Goal: Find specific page/section

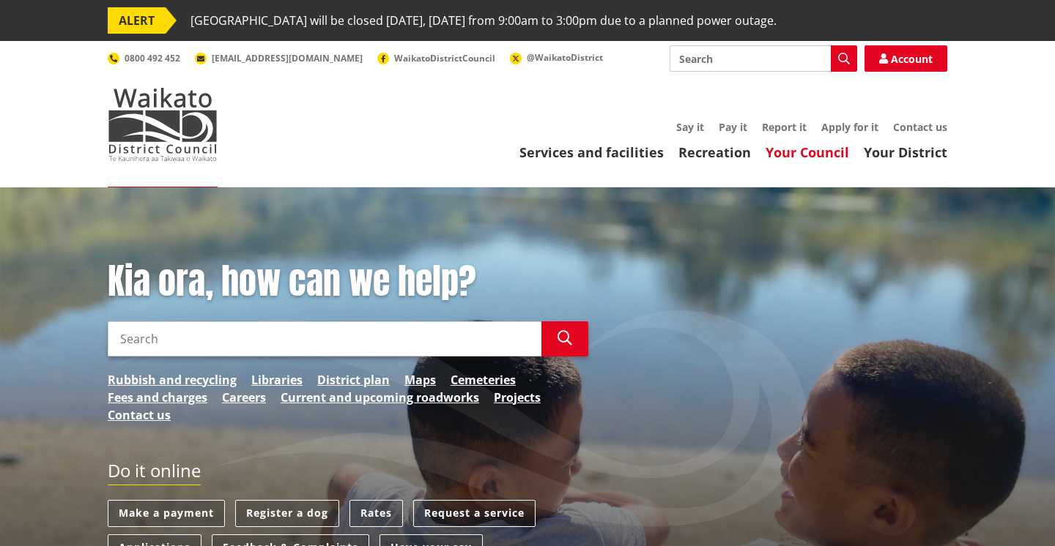
click at [776, 155] on link "Your Council" at bounding box center [806, 153] width 83 height 18
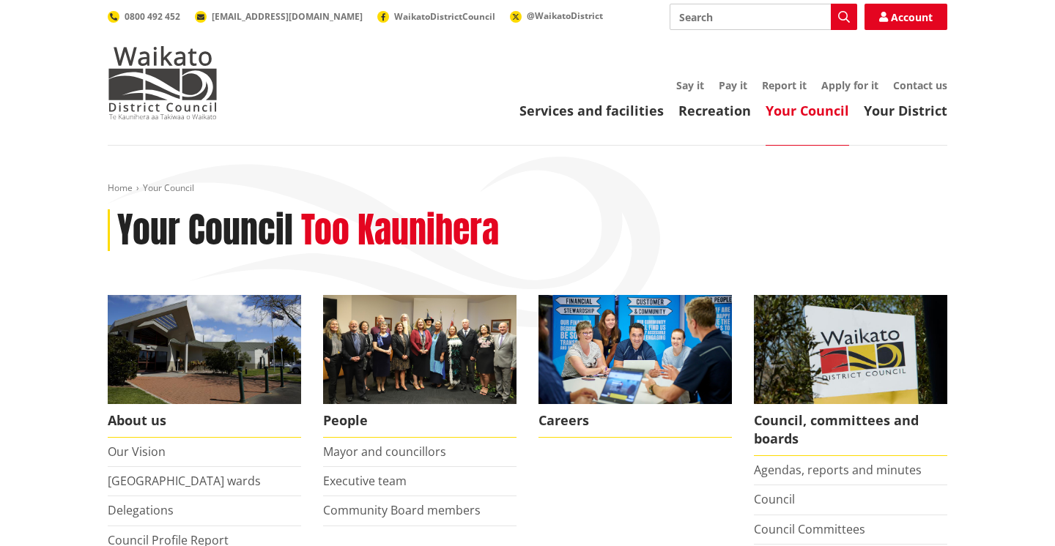
scroll to position [269, 0]
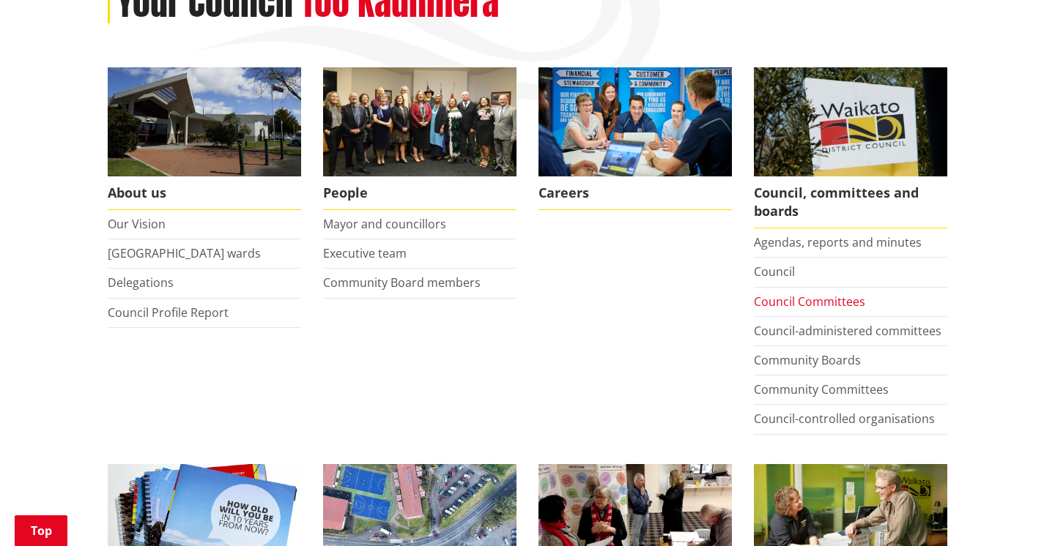
click at [808, 299] on link "Council Committees" at bounding box center [809, 302] width 111 height 16
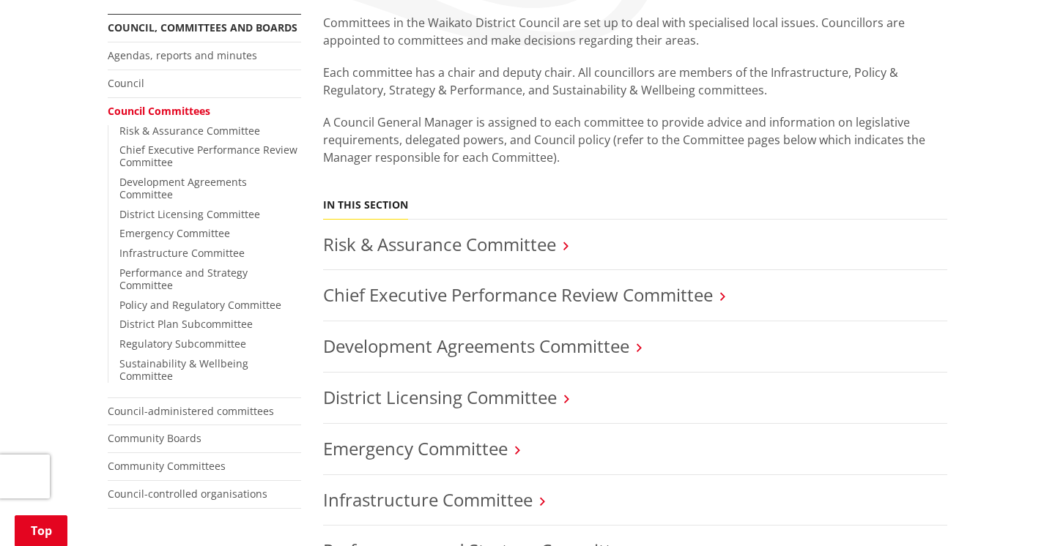
scroll to position [324, 0]
click at [201, 245] on link "Infrastructure Committee" at bounding box center [181, 252] width 125 height 14
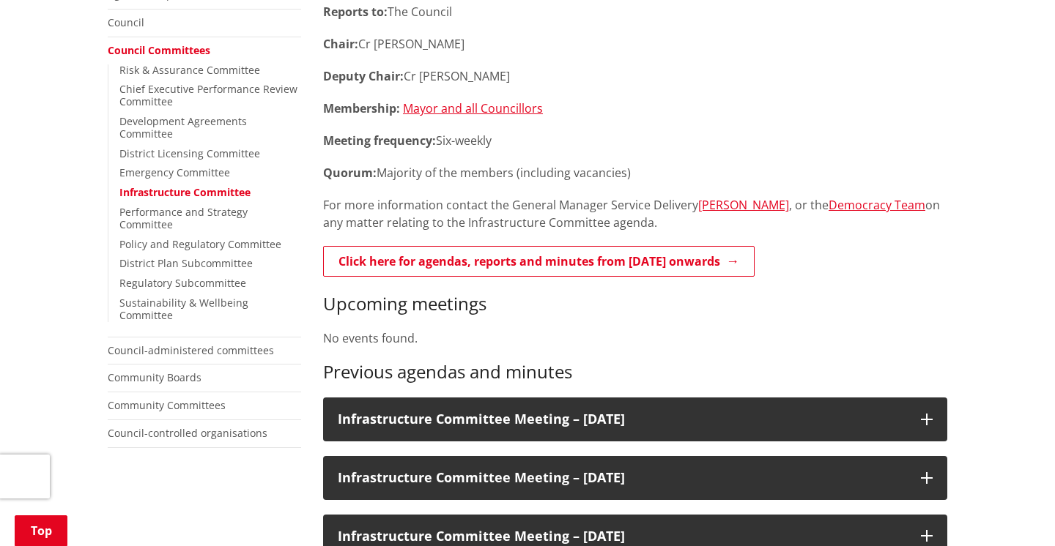
scroll to position [387, 0]
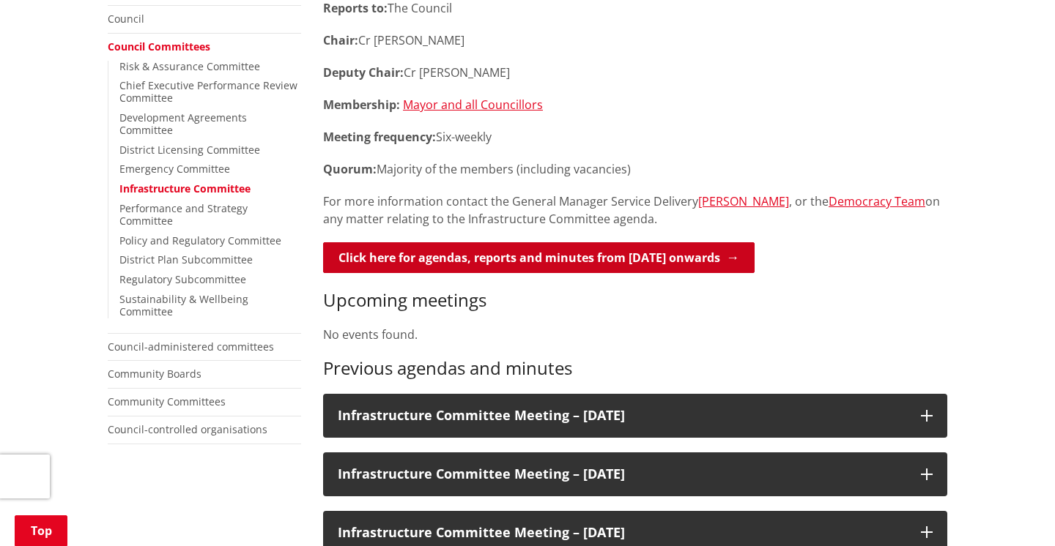
click at [602, 256] on link "Click here for agendas, reports and minutes from May 2024 onwards" at bounding box center [538, 257] width 431 height 31
